Goal: Task Accomplishment & Management: Manage account settings

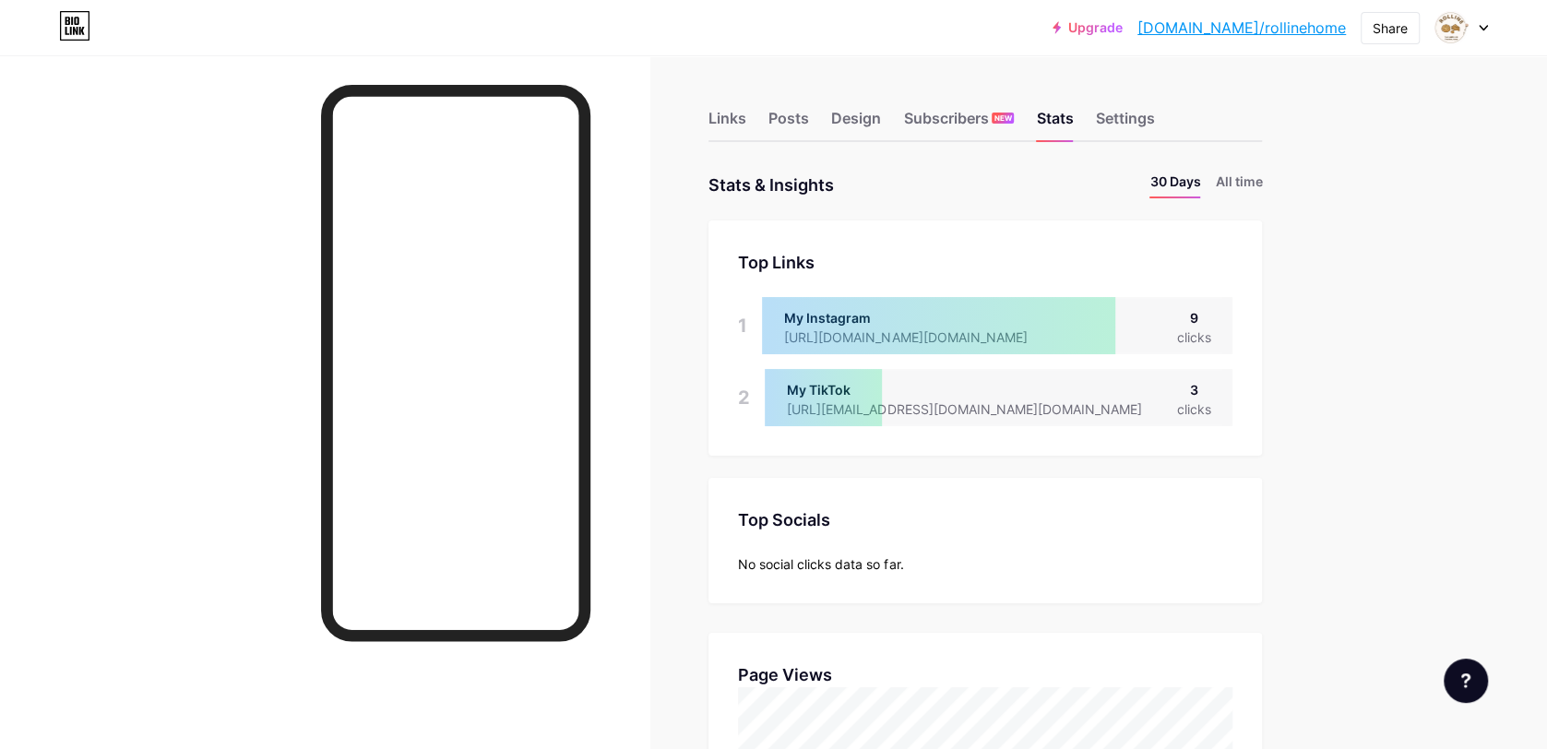
scroll to position [748, 1546]
click at [1134, 124] on div "Settings" at bounding box center [1124, 123] width 59 height 33
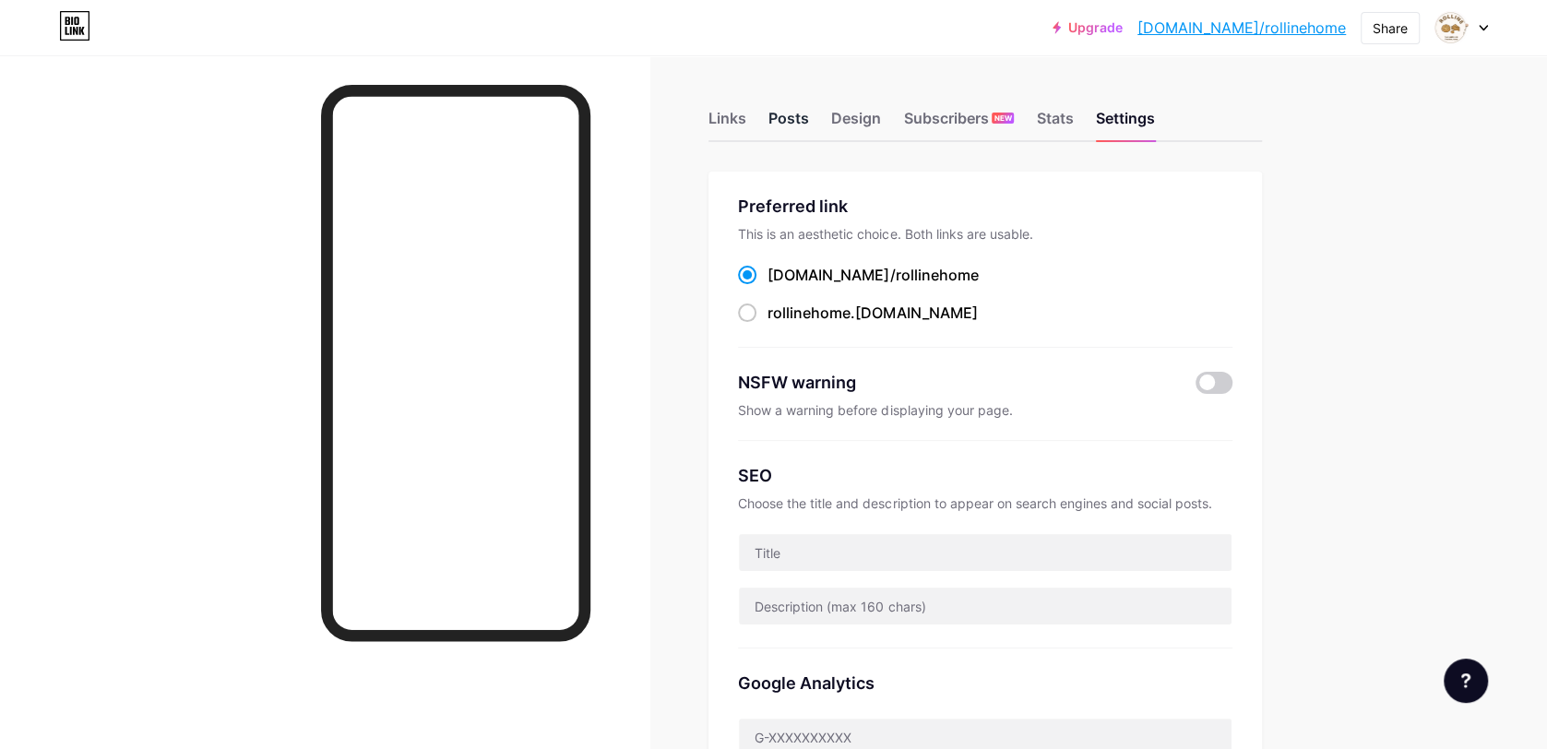
click at [779, 131] on div "Posts" at bounding box center [789, 123] width 41 height 33
click at [743, 123] on div "Links" at bounding box center [728, 123] width 38 height 33
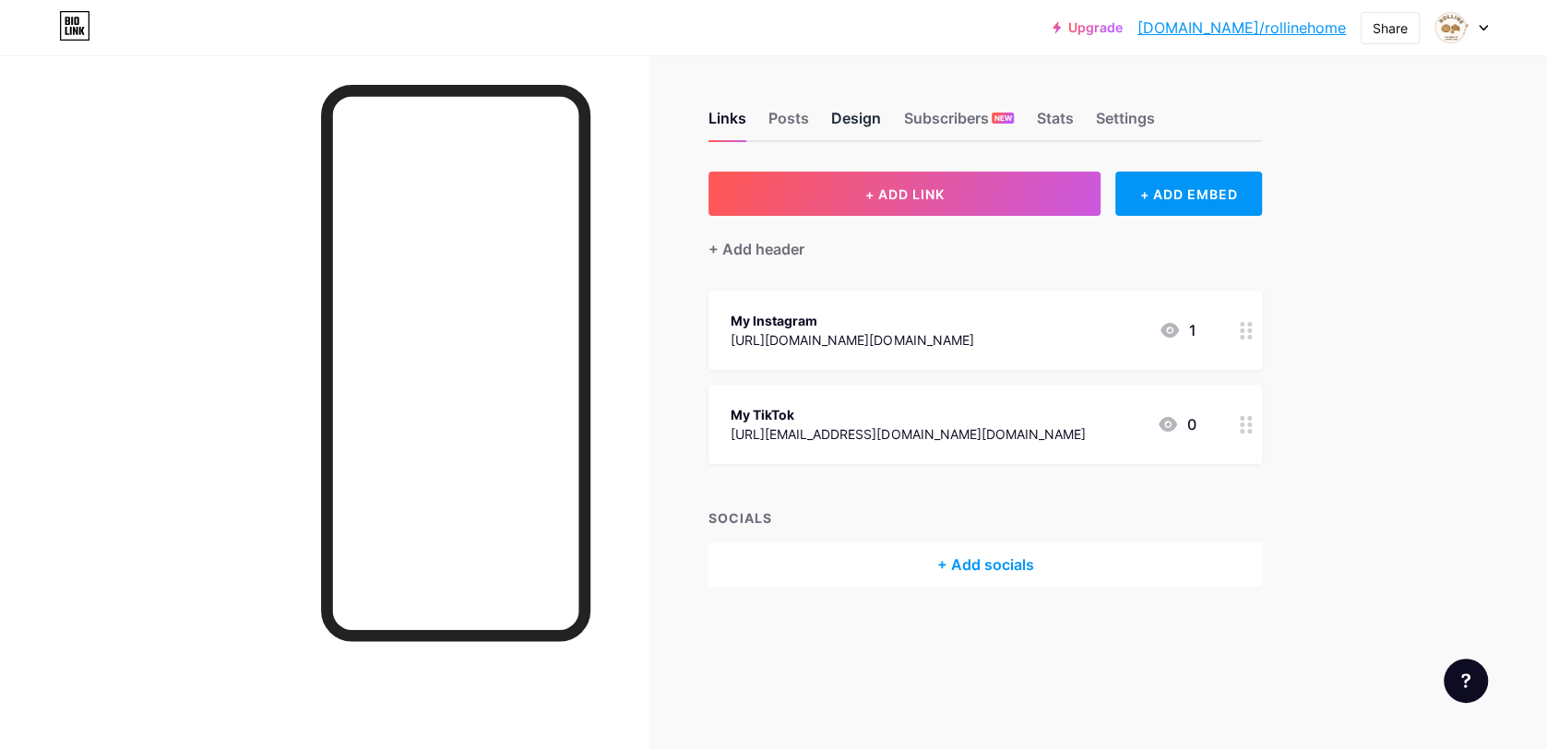
click at [873, 125] on div "Design" at bounding box center [856, 123] width 50 height 33
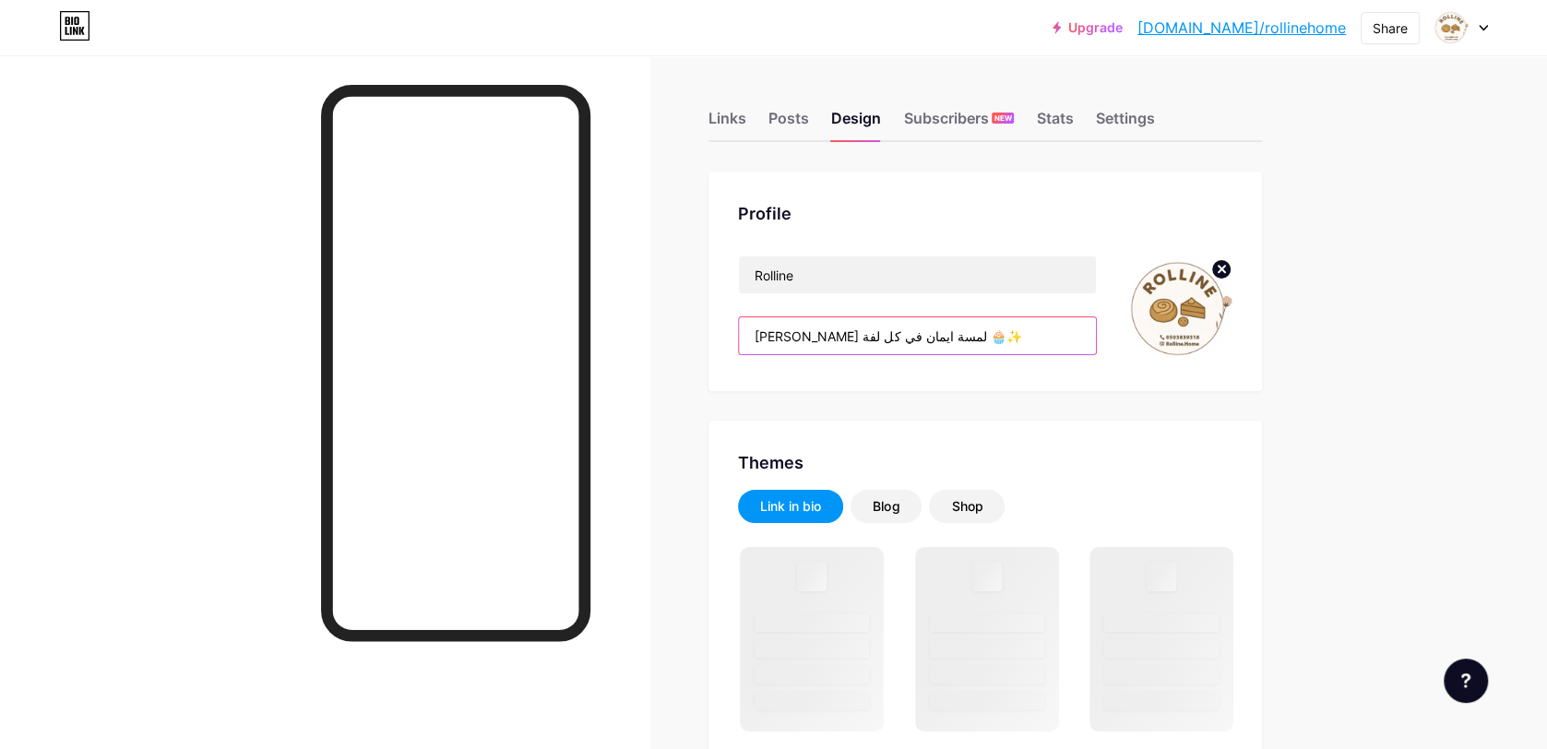
click at [904, 337] on input "[PERSON_NAME] لمسة ايمان في كل لفة 🧁✨" at bounding box center [917, 335] width 357 height 37
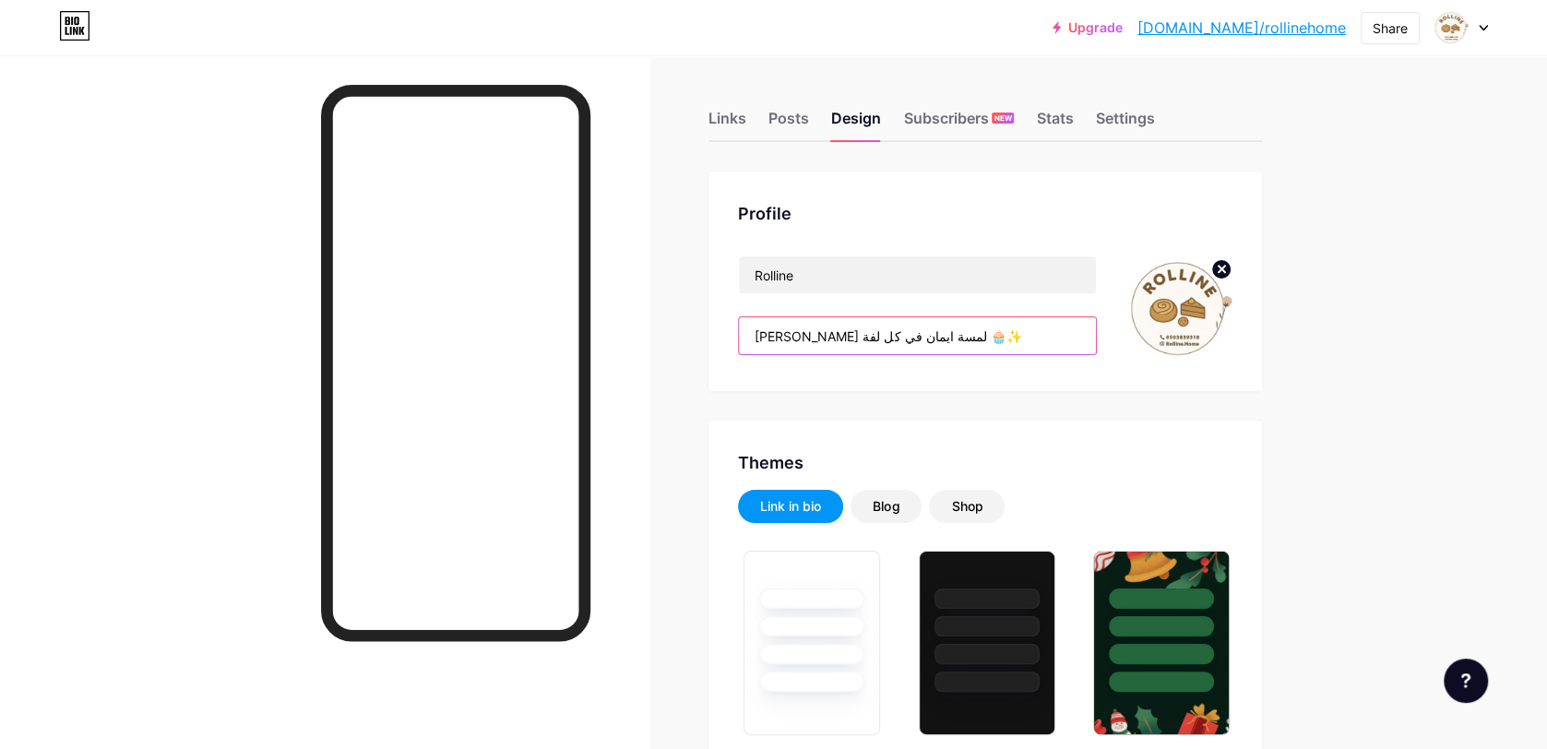
paste input "ة حلا من قلب البيت"
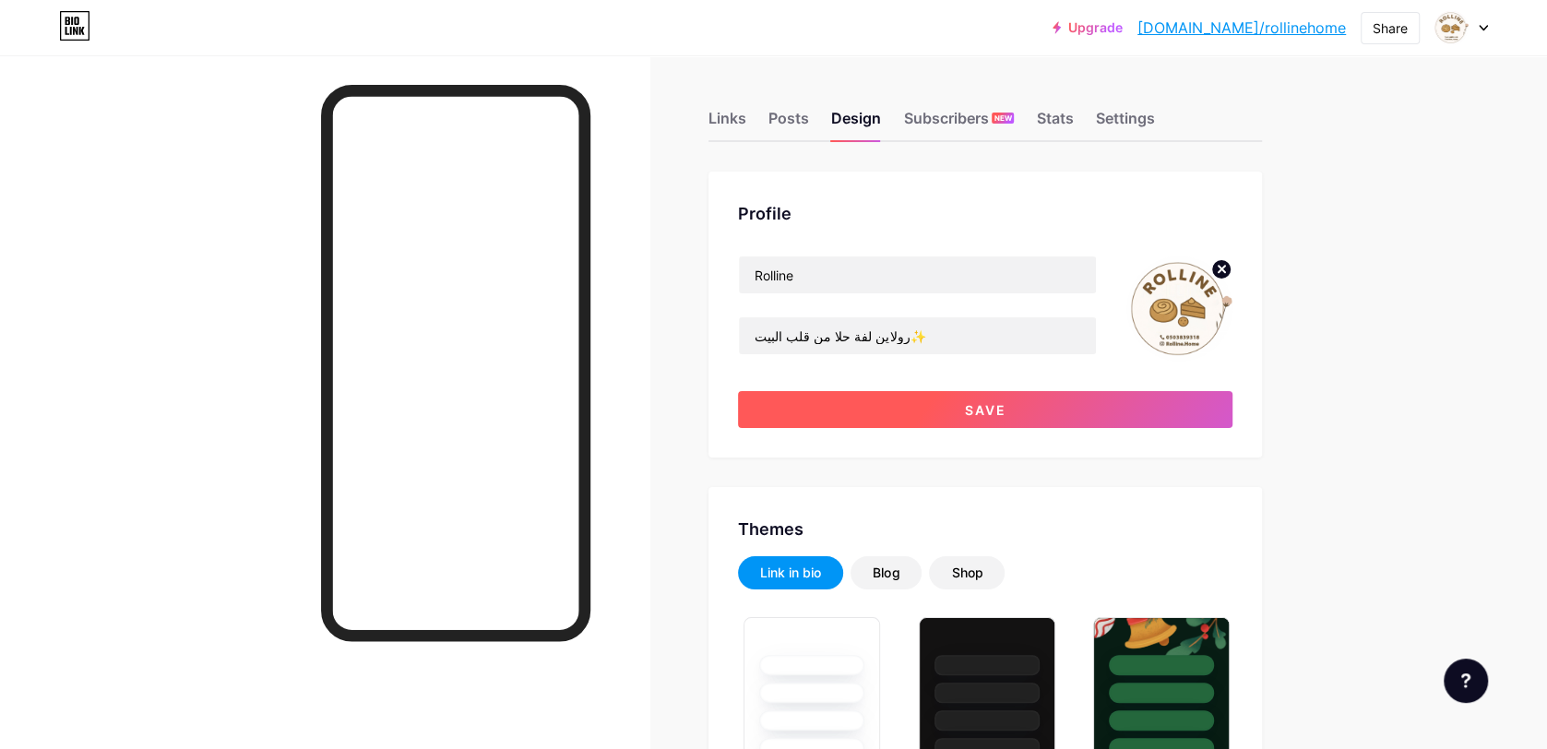
click at [945, 406] on button "Save" at bounding box center [985, 409] width 495 height 37
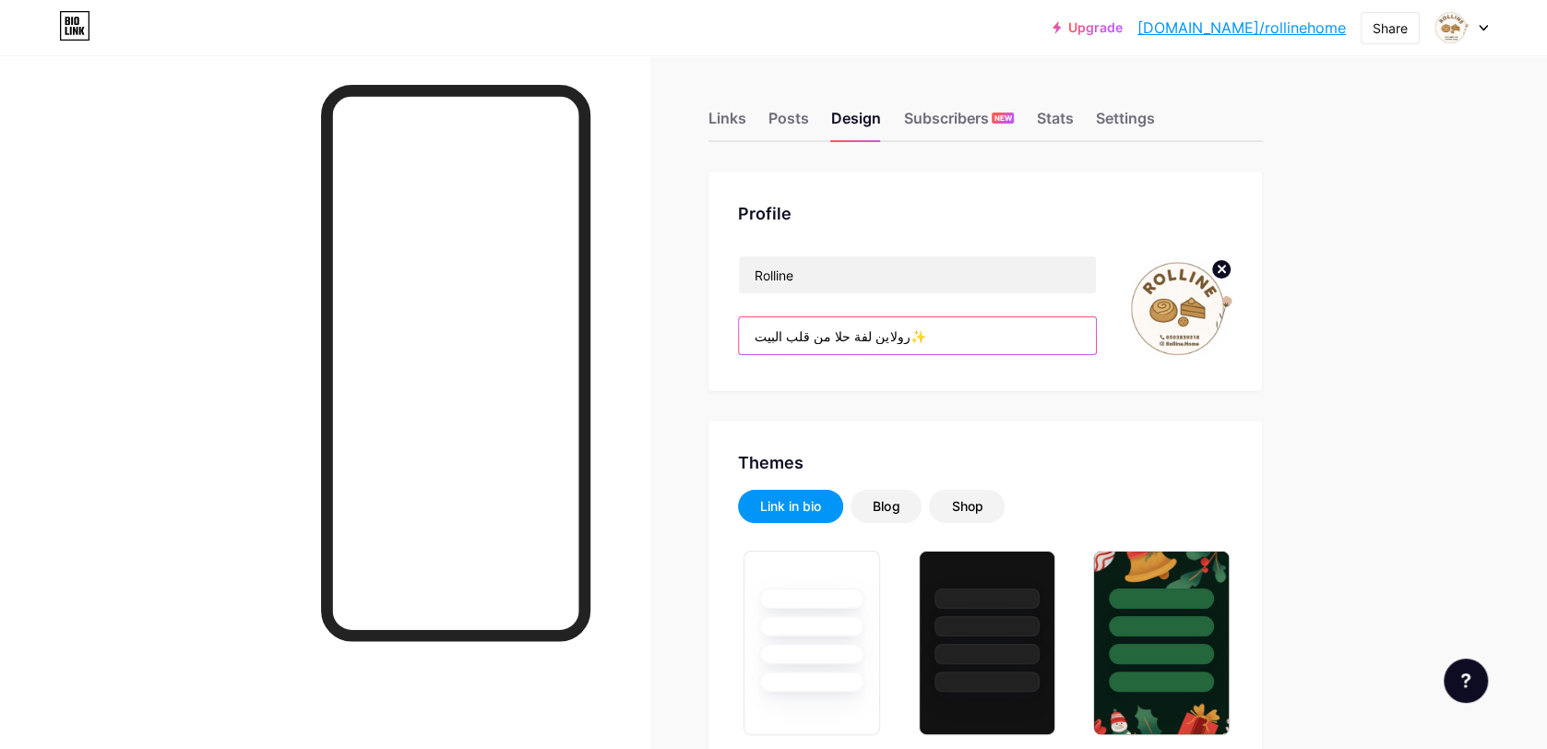
click at [815, 342] on input "رولاين لفة حلا من قلب البيت✨" at bounding box center [917, 335] width 357 height 37
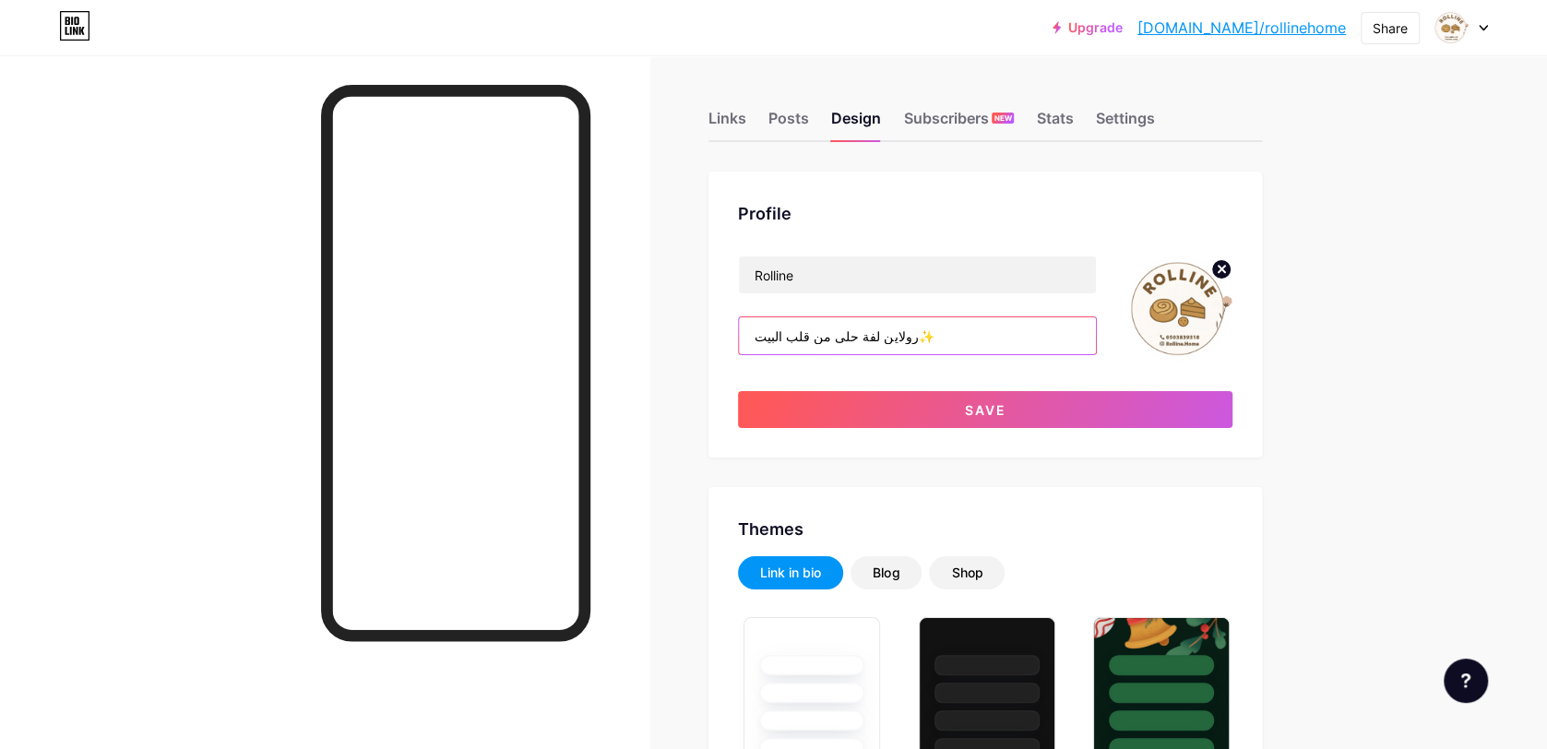
type input "رولاين لفة حلى من قلب البيت✨"
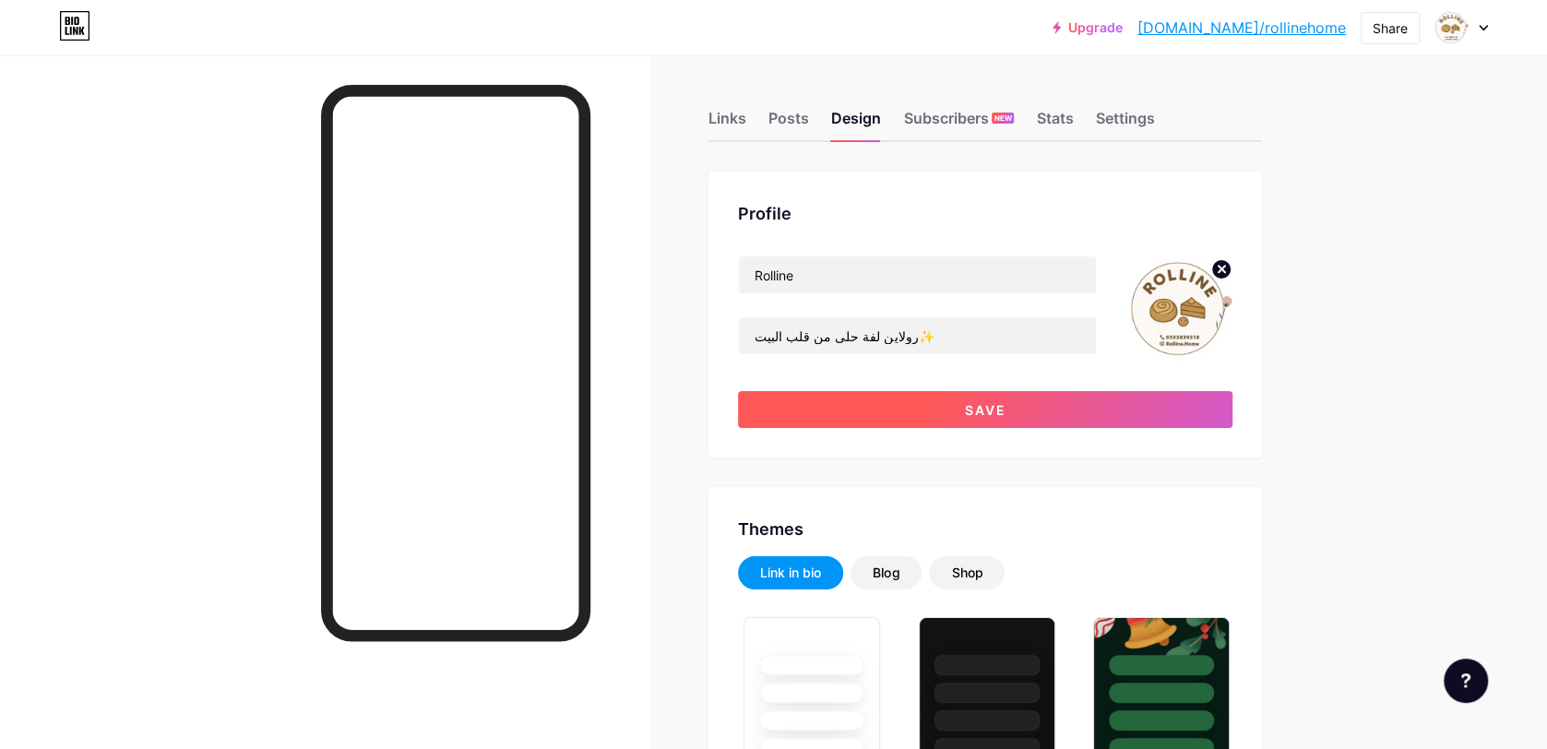
click at [859, 401] on button "Save" at bounding box center [985, 409] width 495 height 37
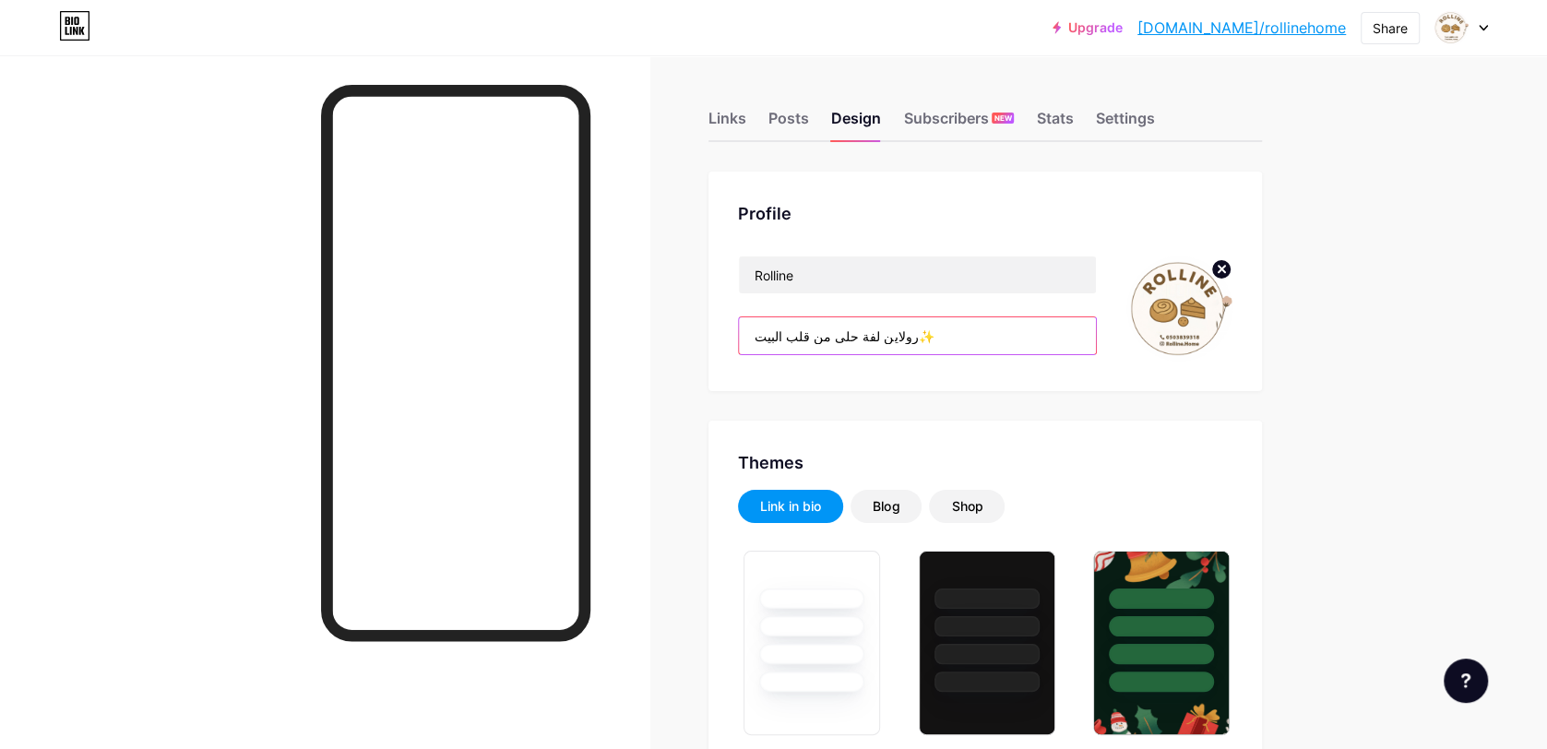
click at [856, 352] on input "رولاين لفة حلى من قلب البيت✨" at bounding box center [917, 335] width 357 height 37
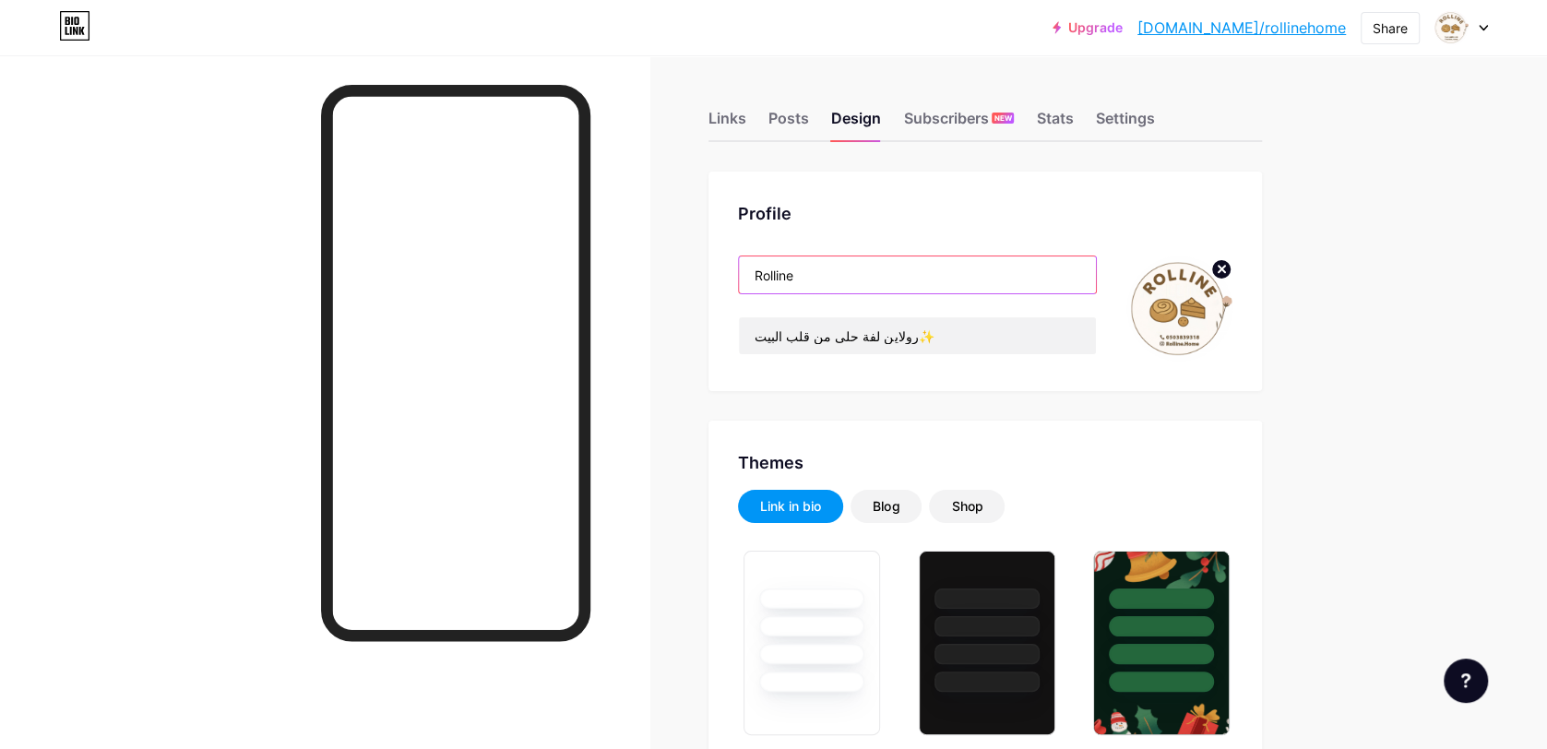
click at [913, 283] on input "Rolline" at bounding box center [917, 275] width 357 height 37
drag, startPoint x: 780, startPoint y: 266, endPoint x: 760, endPoint y: 267, distance: 19.4
click at [762, 266] on input "Rolline" at bounding box center [917, 275] width 357 height 37
click at [760, 267] on input "Rolline" at bounding box center [917, 275] width 357 height 37
drag, startPoint x: 813, startPoint y: 280, endPoint x: 762, endPoint y: 278, distance: 50.8
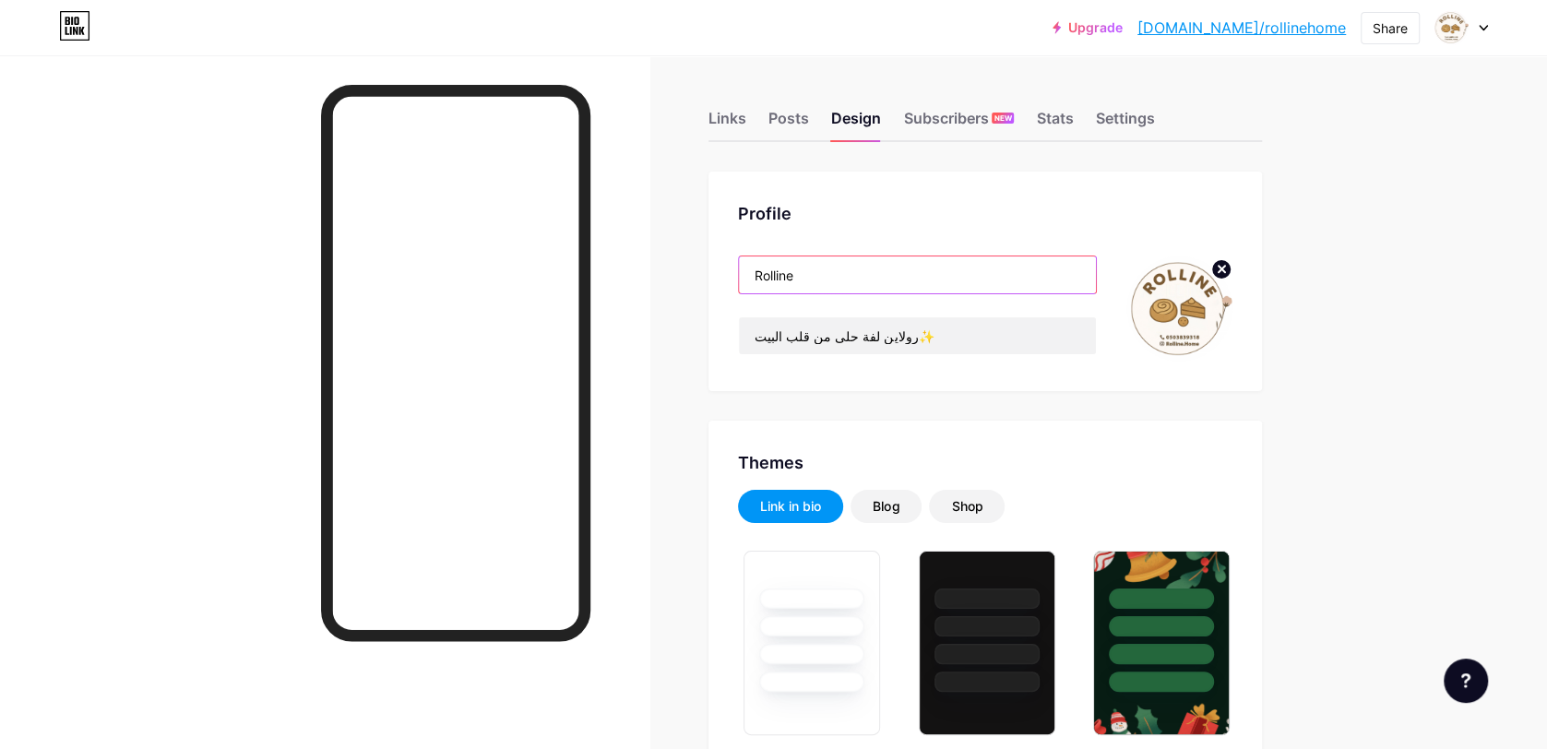
click at [762, 278] on input "Rolline" at bounding box center [917, 275] width 357 height 37
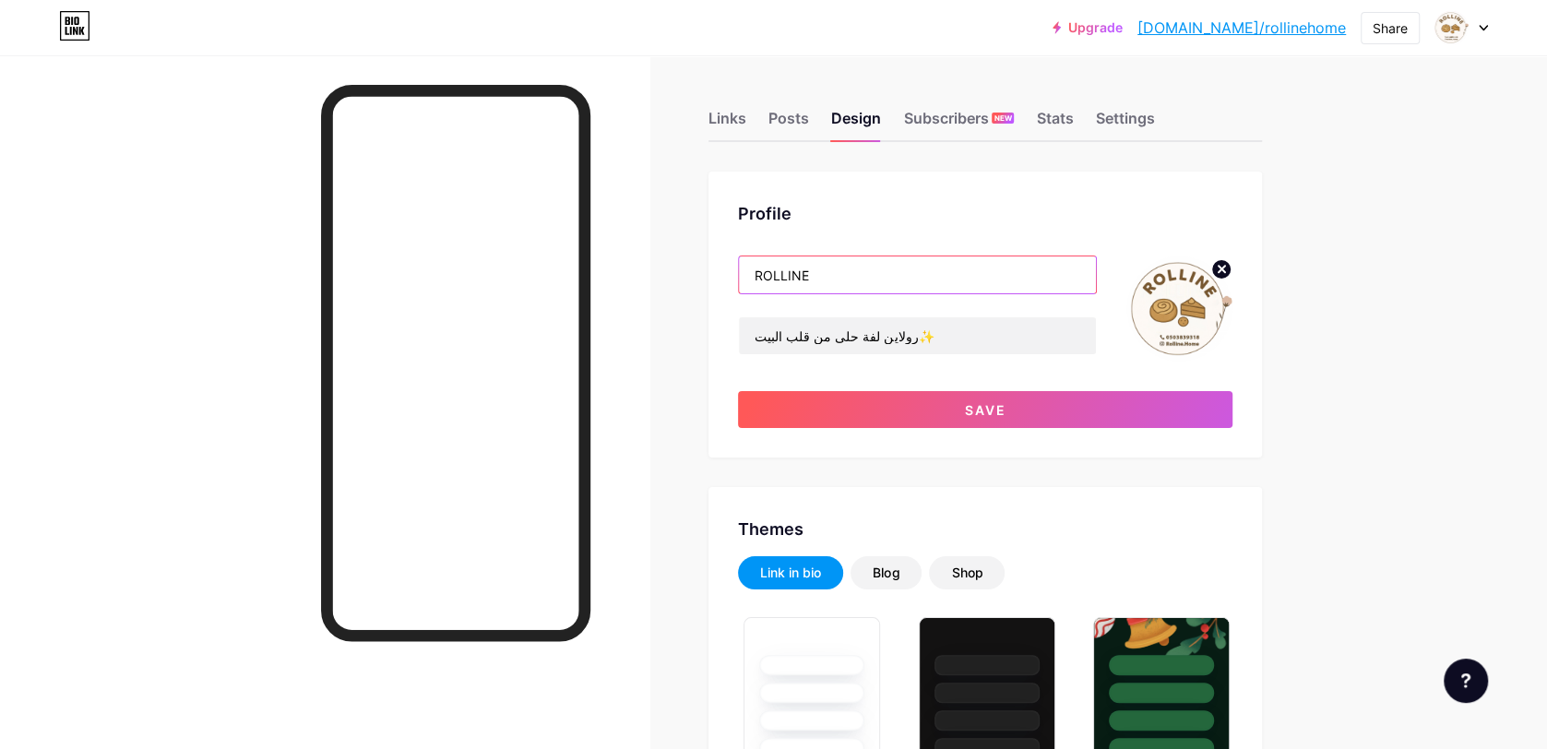
type input "ROLLINE"
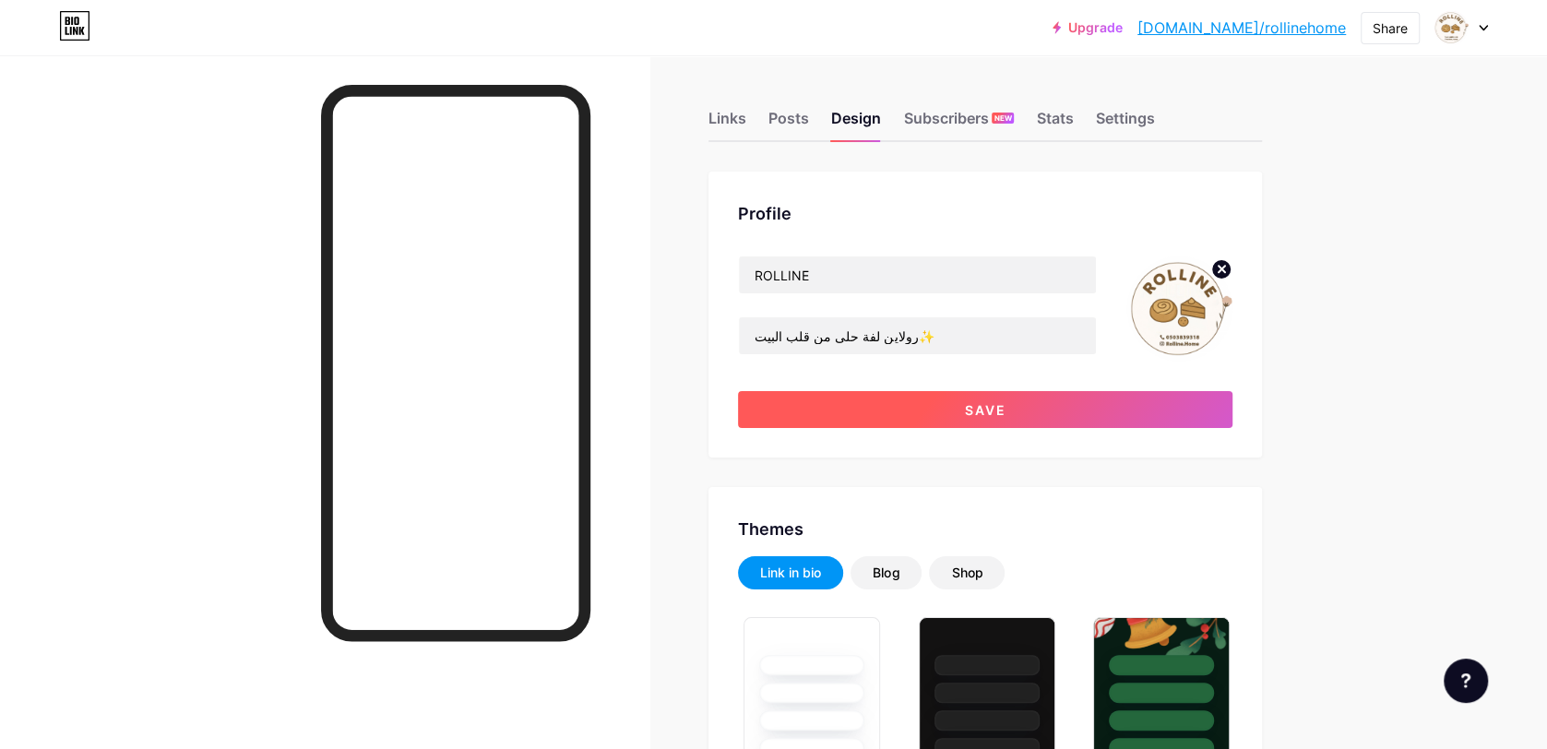
click at [1014, 409] on button "Save" at bounding box center [985, 409] width 495 height 37
